Goal: Transaction & Acquisition: Purchase product/service

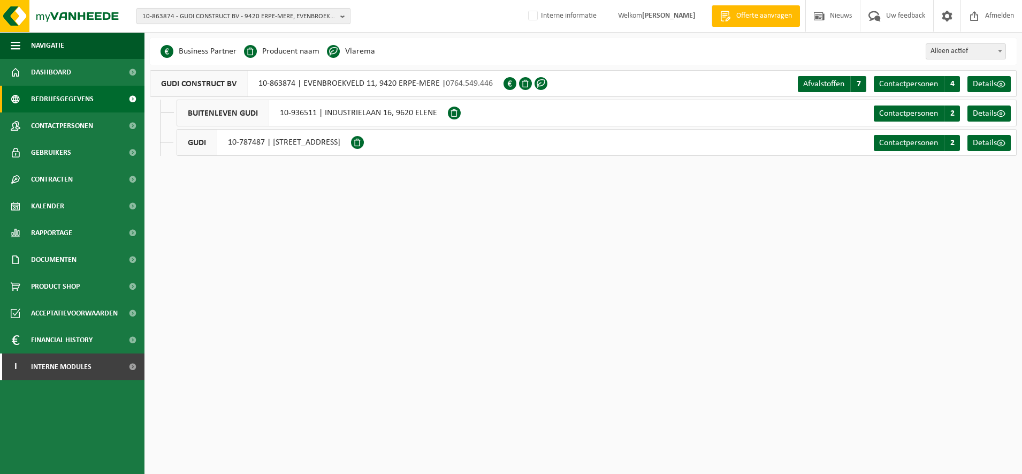
click at [224, 11] on span "10-863874 - GUDI CONSTRUCT BV - 9420 ERPE-MERE, EVENBROEKVELD 11" at bounding box center [239, 17] width 194 height 16
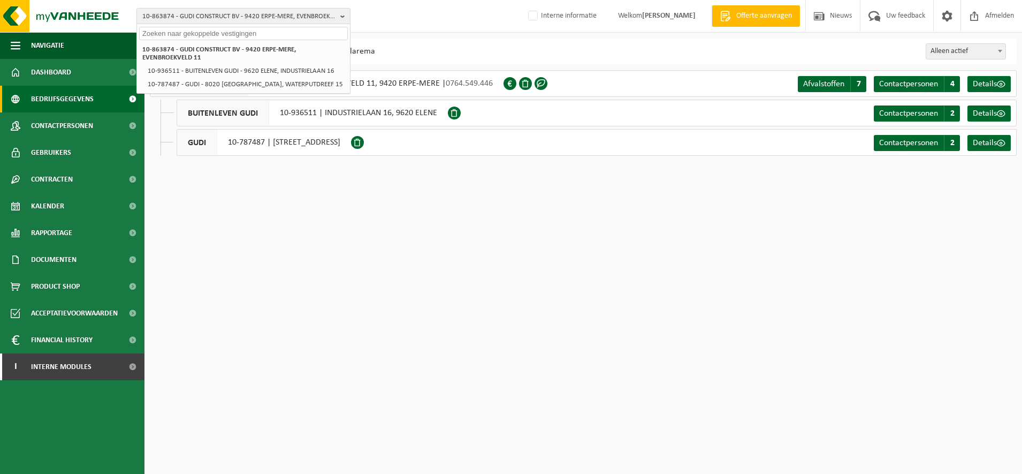
paste input "01-065228"
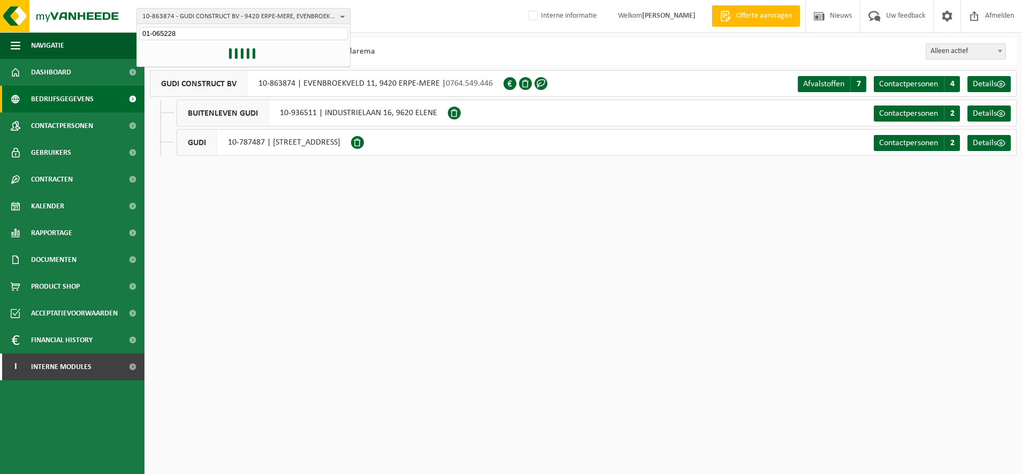
type input "01-065228"
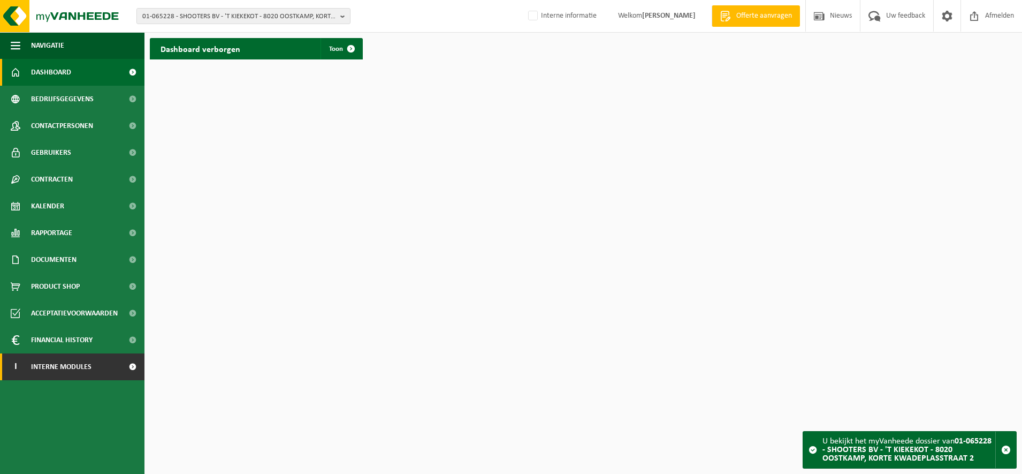
click at [98, 366] on link "I Interne modules" at bounding box center [72, 366] width 144 height 27
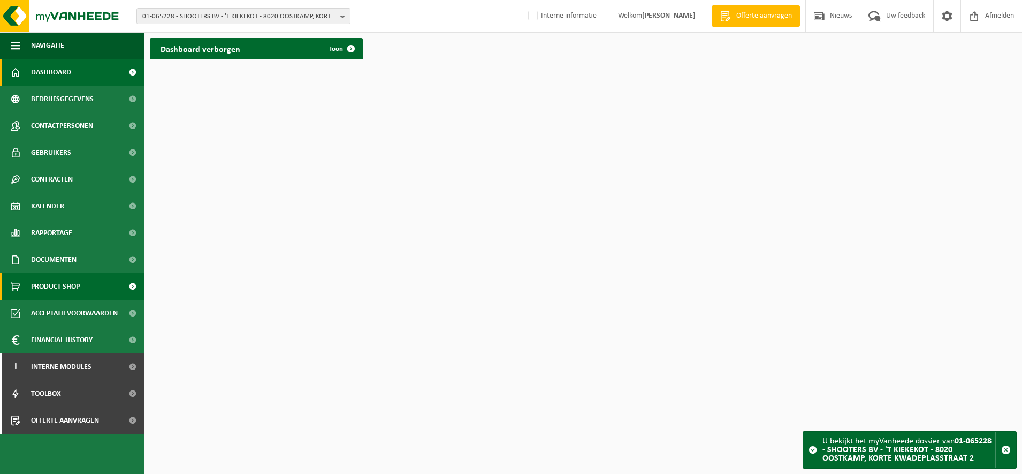
click at [79, 287] on span "Product Shop" at bounding box center [55, 286] width 49 height 27
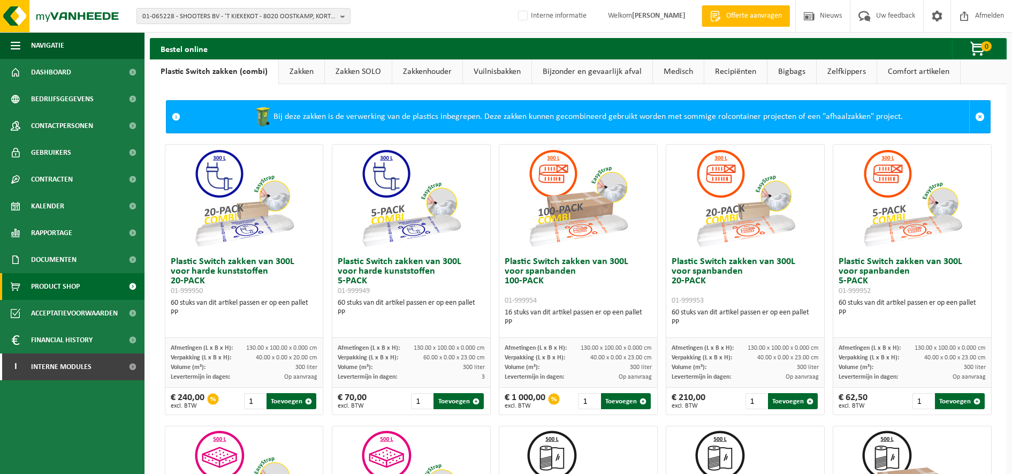
click at [304, 75] on link "Zakken" at bounding box center [301, 71] width 45 height 25
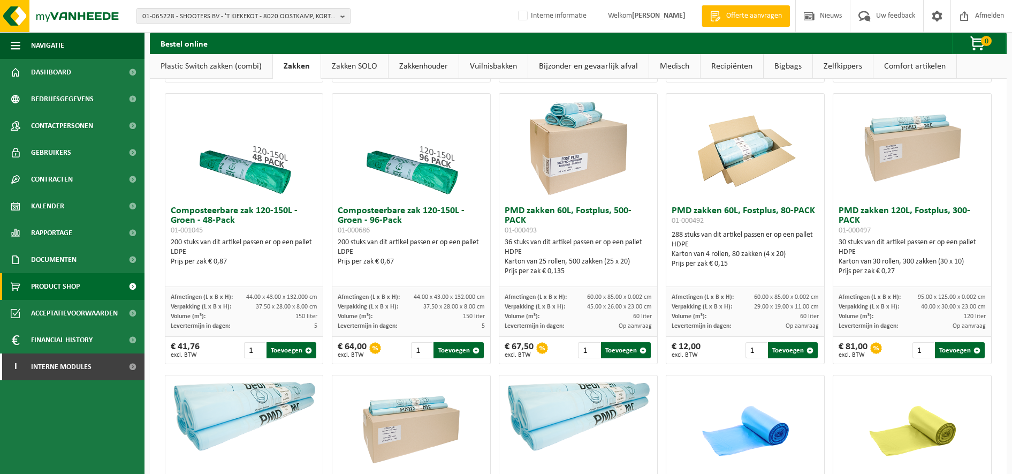
scroll to position [590, 0]
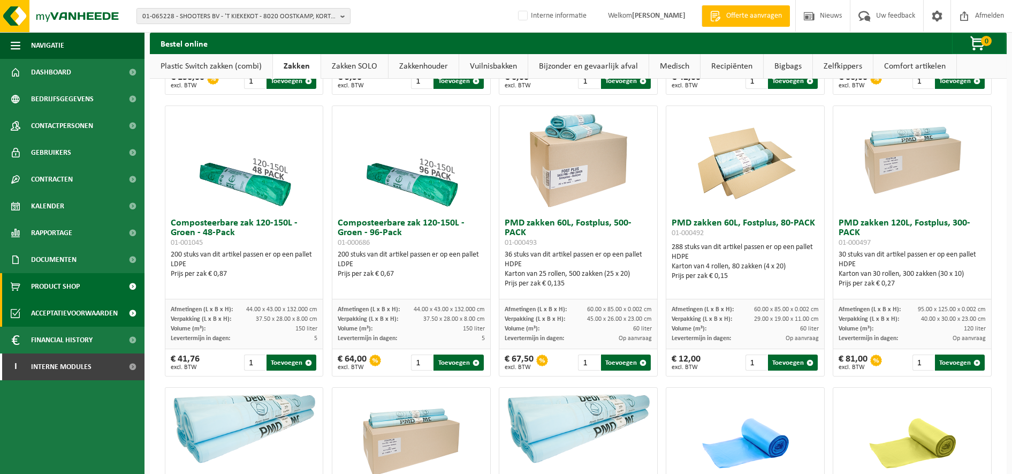
click at [94, 309] on span "Acceptatievoorwaarden" at bounding box center [74, 313] width 87 height 27
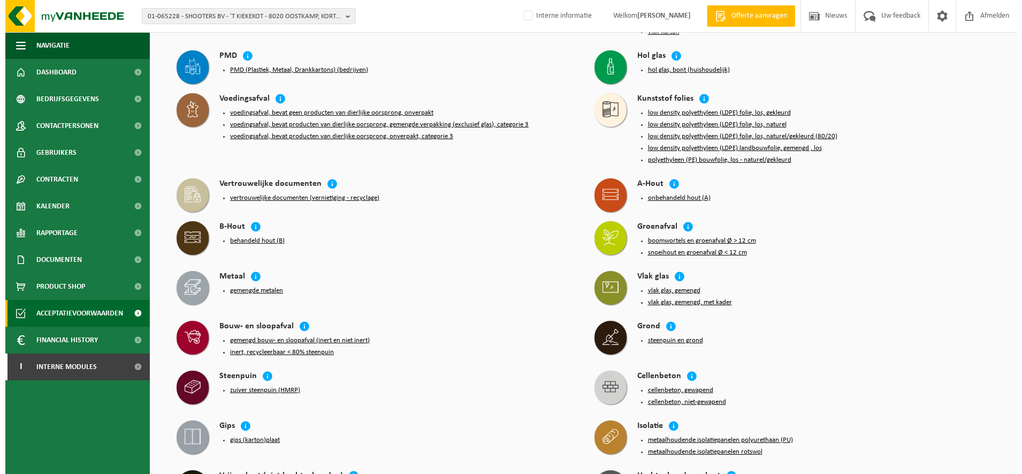
scroll to position [201, 0]
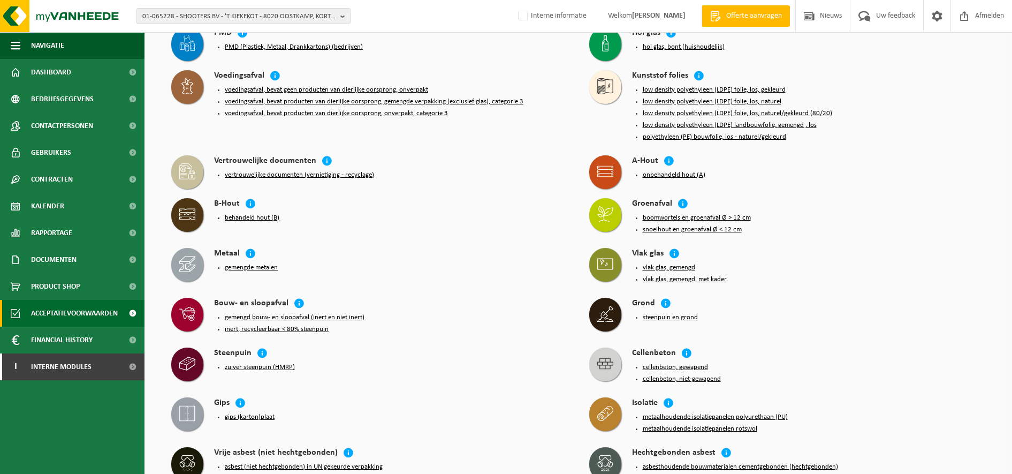
click at [258, 213] on button "behandeld hout (B)" at bounding box center [252, 217] width 55 height 9
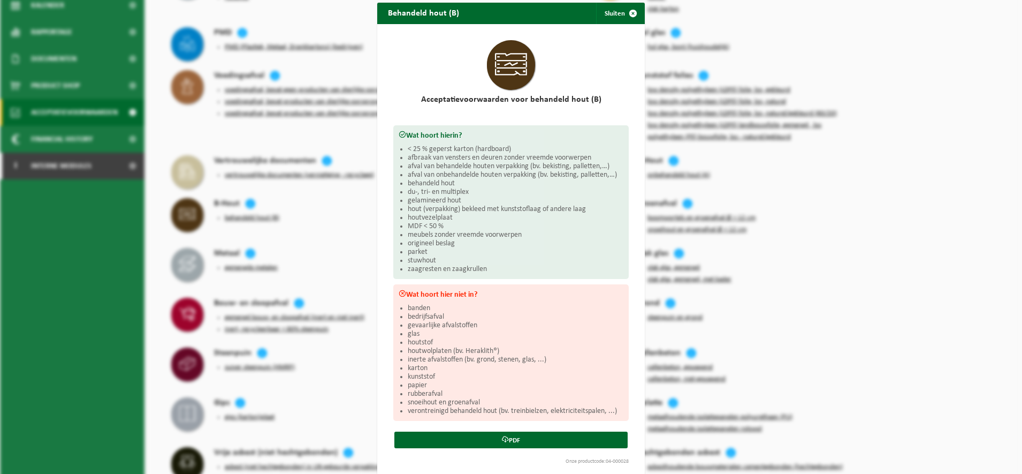
scroll to position [0, 0]
